Goal: Check status: Check status

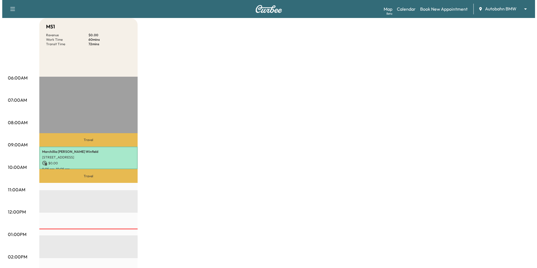
scroll to position [56, 0]
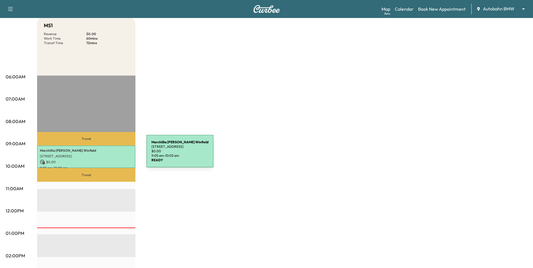
click at [104, 155] on p "[STREET_ADDRESS]" at bounding box center [86, 156] width 93 height 4
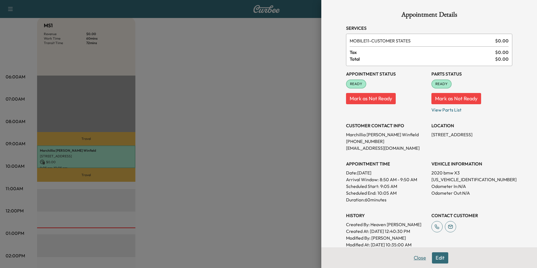
click at [417, 261] on button "Close" at bounding box center [420, 257] width 20 height 11
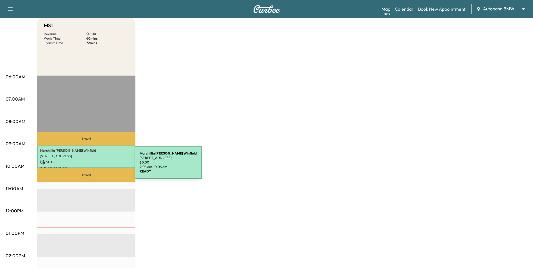
click at [94, 157] on p "[STREET_ADDRESS]" at bounding box center [86, 156] width 93 height 4
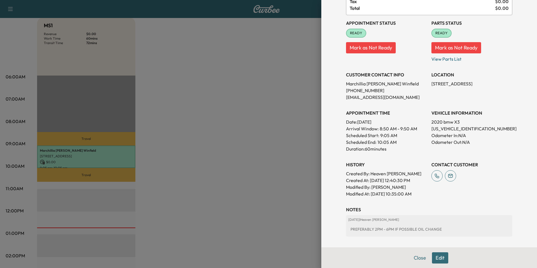
scroll to position [104, 0]
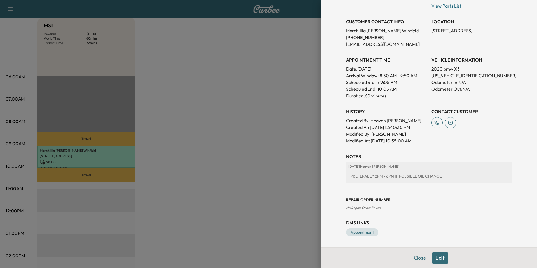
click at [413, 258] on button "Close" at bounding box center [420, 257] width 20 height 11
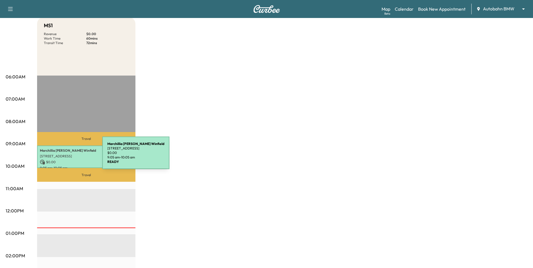
click at [60, 156] on p "[STREET_ADDRESS]" at bounding box center [86, 156] width 93 height 4
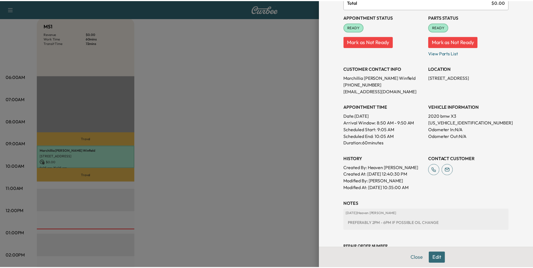
scroll to position [48, 0]
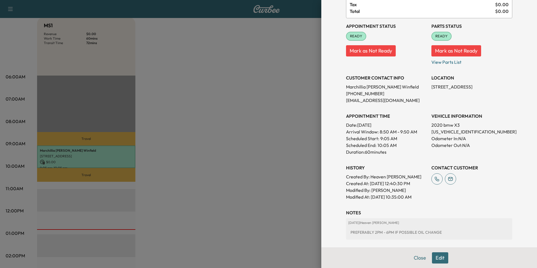
click at [420, 262] on button "Close" at bounding box center [420, 257] width 20 height 11
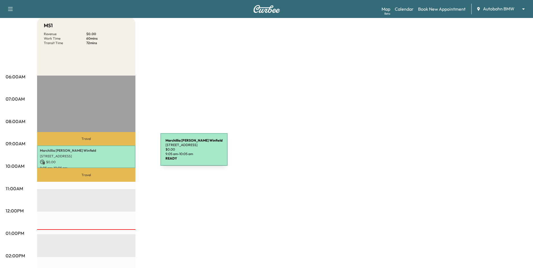
click at [119, 154] on p "[STREET_ADDRESS]" at bounding box center [86, 156] width 93 height 4
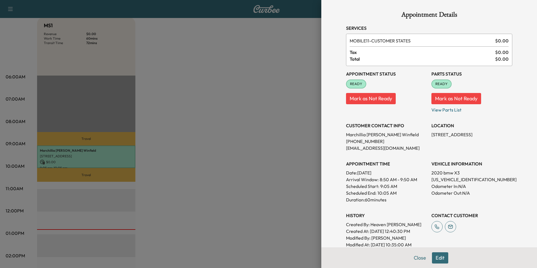
click at [419, 260] on button "Close" at bounding box center [420, 257] width 20 height 11
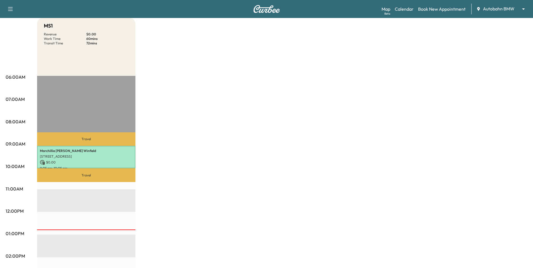
scroll to position [0, 0]
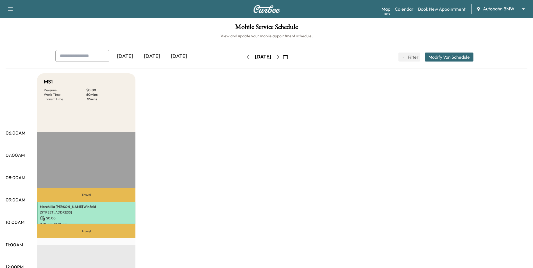
click at [340, 37] on h6 "View and update your mobile appointment schedule." at bounding box center [267, 36] width 522 height 6
click at [205, 58] on div "[DATE] [DATE] [DATE]" at bounding box center [139, 57] width 169 height 14
click at [347, 41] on div "Mobile Service Schedule View and update your mobile appointment schedule. [DATE…" at bounding box center [266, 259] width 533 height 483
click at [201, 50] on div "[DATE] [DATE] [DATE]" at bounding box center [139, 57] width 169 height 14
drag, startPoint x: 331, startPoint y: 25, endPoint x: 337, endPoint y: 32, distance: 9.1
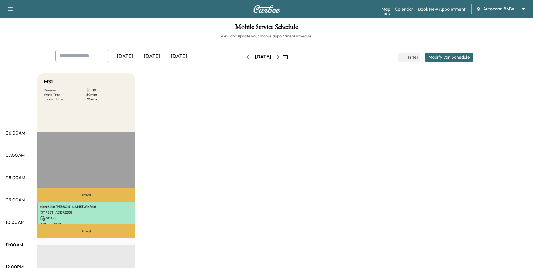
click at [331, 26] on h1 "Mobile Service Schedule" at bounding box center [267, 29] width 522 height 10
click at [212, 42] on div "Mobile Service Schedule View and update your mobile appointment schedule. [DATE…" at bounding box center [266, 259] width 533 height 483
click at [341, 37] on h6 "View and update your mobile appointment schedule." at bounding box center [267, 36] width 522 height 6
click at [201, 33] on h6 "View and update your mobile appointment schedule." at bounding box center [267, 36] width 522 height 6
click at [350, 35] on h6 "View and update your mobile appointment schedule." at bounding box center [267, 36] width 522 height 6
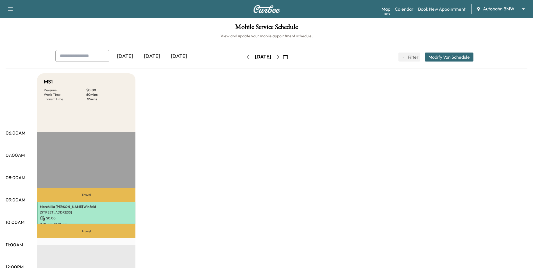
drag, startPoint x: 199, startPoint y: 34, endPoint x: 203, endPoint y: 36, distance: 5.4
click at [200, 34] on h6 "View and update your mobile appointment schedule." at bounding box center [267, 36] width 522 height 6
click at [323, 31] on h1 "Mobile Service Schedule" at bounding box center [267, 29] width 522 height 10
click at [210, 34] on h6 "View and update your mobile appointment schedule." at bounding box center [267, 36] width 522 height 6
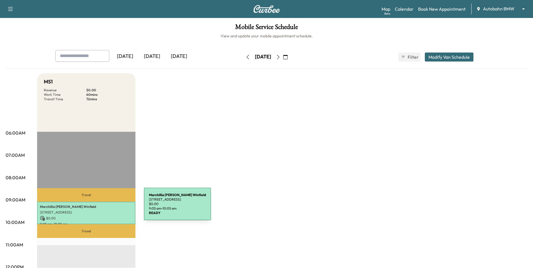
click at [102, 207] on p "Marchillia [PERSON_NAME]" at bounding box center [86, 207] width 93 height 4
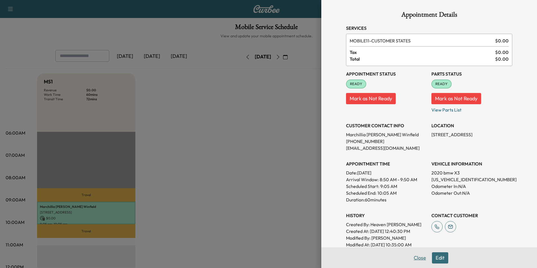
click at [420, 259] on button "Close" at bounding box center [420, 257] width 20 height 11
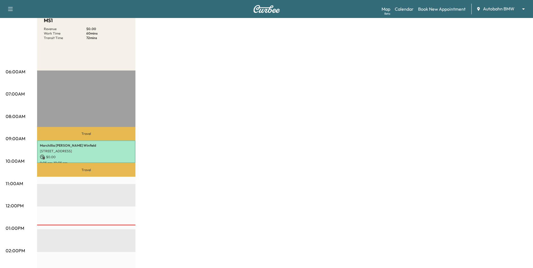
scroll to position [84, 0]
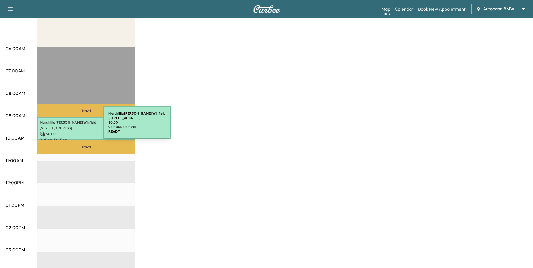
click at [61, 126] on p "[STREET_ADDRESS]" at bounding box center [86, 128] width 93 height 4
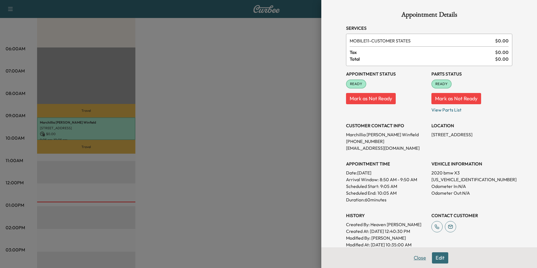
click at [415, 253] on button "Close" at bounding box center [420, 257] width 20 height 11
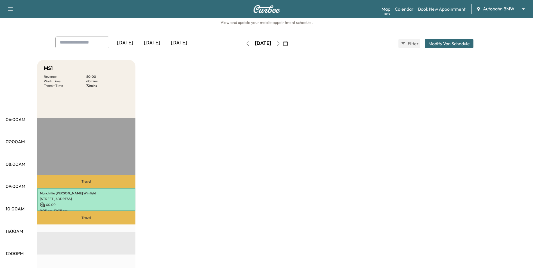
scroll to position [0, 0]
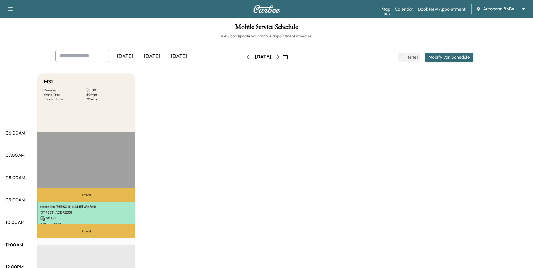
click at [59, 28] on h1 "Mobile Service Schedule" at bounding box center [267, 29] width 522 height 10
click at [50, 37] on h6 "View and update your mobile appointment schedule." at bounding box center [267, 36] width 522 height 6
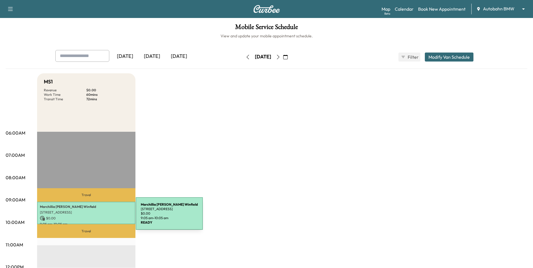
click at [94, 217] on p "$ 0.00" at bounding box center [86, 218] width 93 height 5
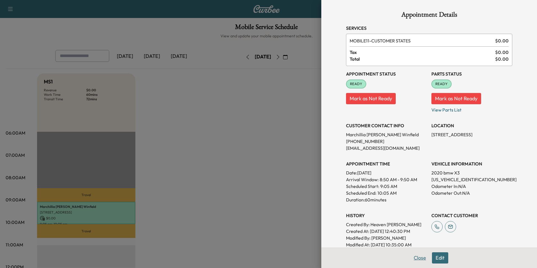
click at [413, 257] on button "Close" at bounding box center [420, 257] width 20 height 11
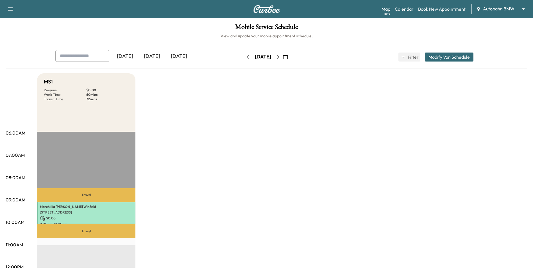
click at [138, 30] on h1 "Mobile Service Schedule" at bounding box center [267, 29] width 522 height 10
click at [189, 37] on h6 "View and update your mobile appointment schedule." at bounding box center [267, 36] width 522 height 6
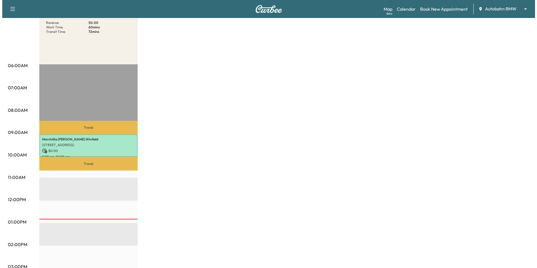
scroll to position [84, 0]
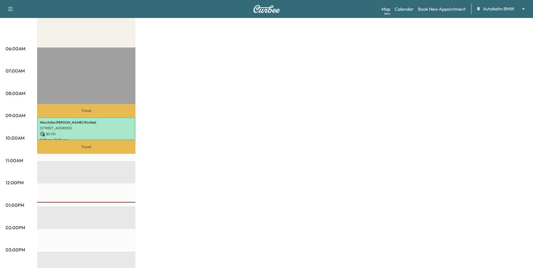
click at [194, 144] on div "MS1 Revenue $ 0.00 Work Time 60 mins Transit Time 72 mins Travel Marchillia [PE…" at bounding box center [282, 200] width 490 height 422
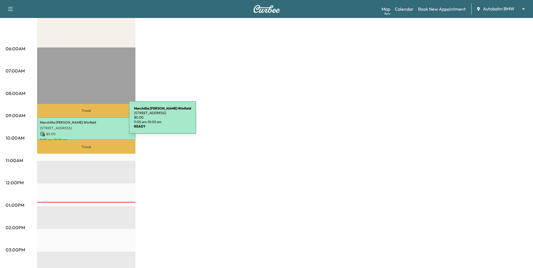
click at [87, 123] on p "Marchillia [PERSON_NAME]" at bounding box center [86, 122] width 93 height 4
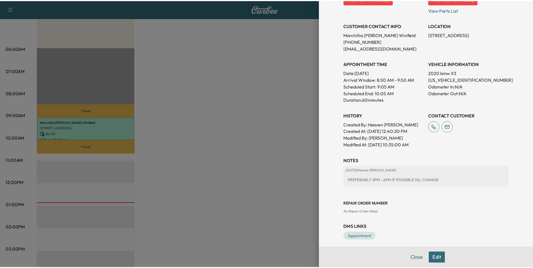
scroll to position [104, 0]
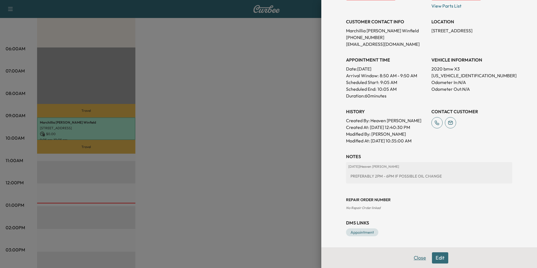
click at [410, 255] on button "Close" at bounding box center [420, 257] width 20 height 11
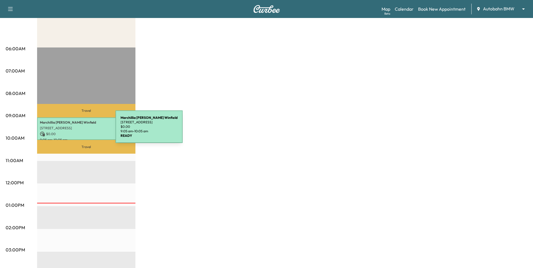
click at [73, 130] on div "Marchillia [PERSON_NAME] [STREET_ADDRESS] $ 0.00 9:05 am - 10:05 am" at bounding box center [86, 128] width 98 height 23
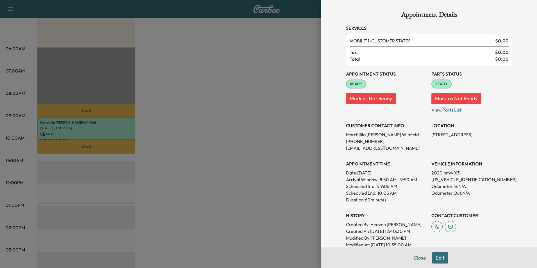
click at [419, 259] on button "Close" at bounding box center [420, 257] width 20 height 11
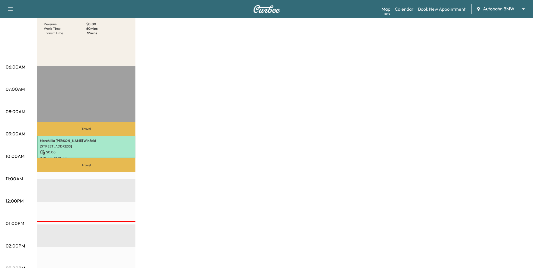
scroll to position [56, 0]
